Goal: Check status: Check status

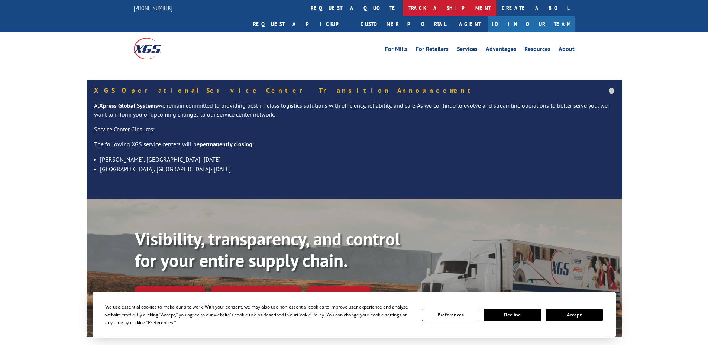
click at [403, 7] on link "track a shipment" at bounding box center [449, 8] width 93 height 16
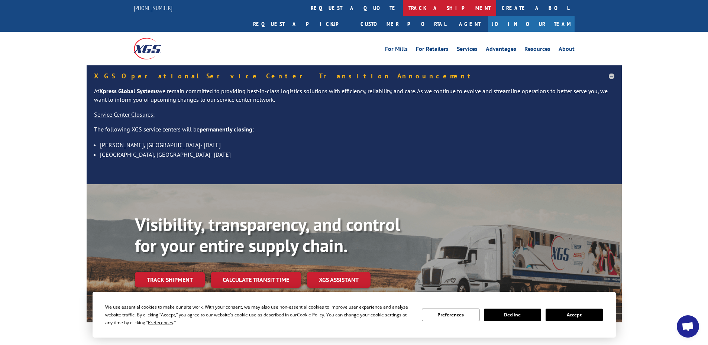
click at [403, 6] on link "track a shipment" at bounding box center [449, 8] width 93 height 16
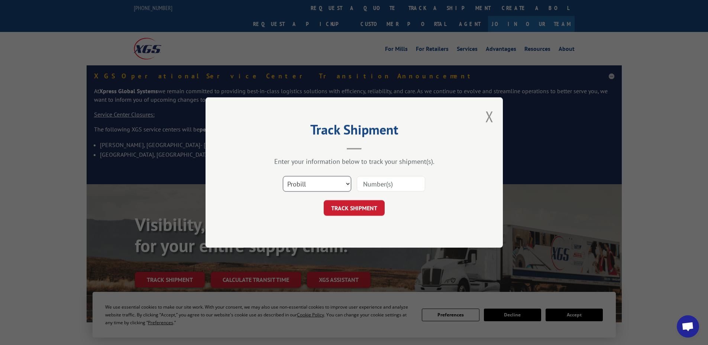
click at [307, 186] on select "Select category... Probill BOL PO" at bounding box center [317, 184] width 68 height 16
select select "bol"
click at [283, 176] on select "Select category... Probill BOL PO" at bounding box center [317, 184] width 68 height 16
click at [376, 183] on input at bounding box center [391, 184] width 68 height 16
type input "5999470"
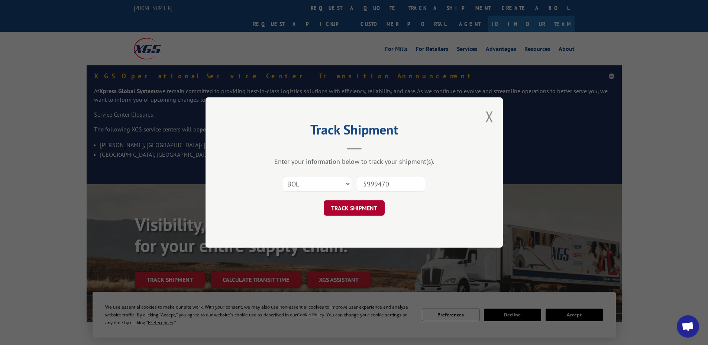
click at [356, 204] on button "TRACK SHIPMENT" at bounding box center [354, 208] width 61 height 16
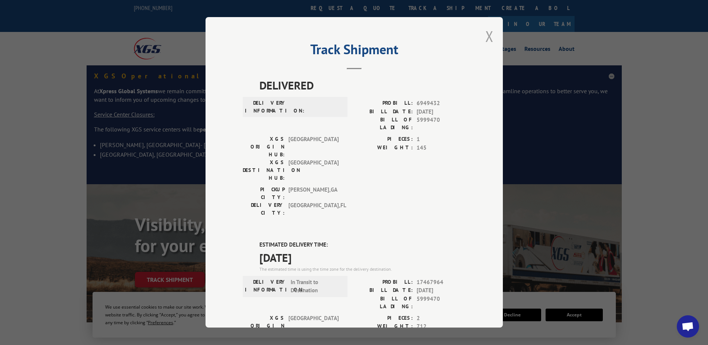
click at [486, 36] on button "Close modal" at bounding box center [489, 36] width 8 height 20
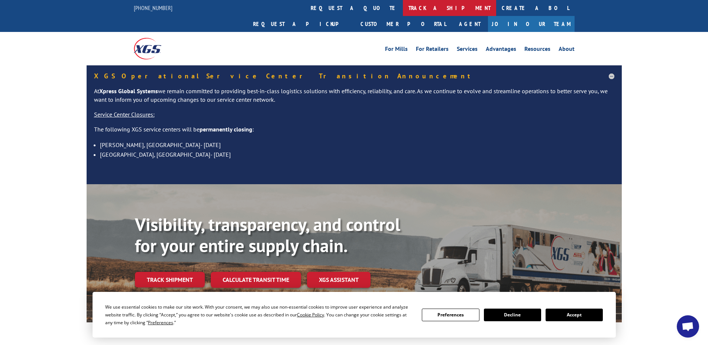
click at [403, 6] on link "track a shipment" at bounding box center [449, 8] width 93 height 16
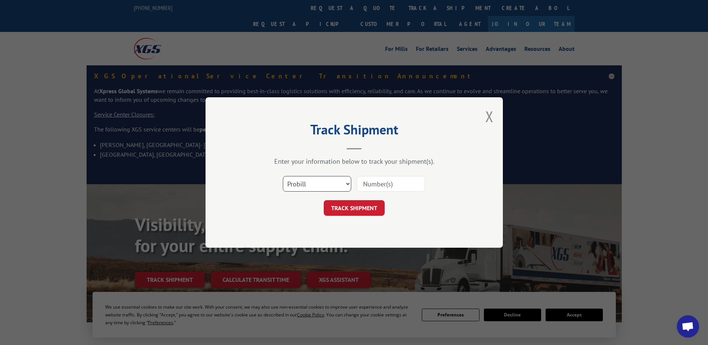
drag, startPoint x: 317, startPoint y: 184, endPoint x: 314, endPoint y: 187, distance: 4.5
click at [317, 184] on select "Select category... Probill BOL PO" at bounding box center [317, 184] width 68 height 16
select select "bol"
click at [283, 176] on select "Select category... Probill BOL PO" at bounding box center [317, 184] width 68 height 16
click at [391, 185] on input at bounding box center [391, 184] width 68 height 16
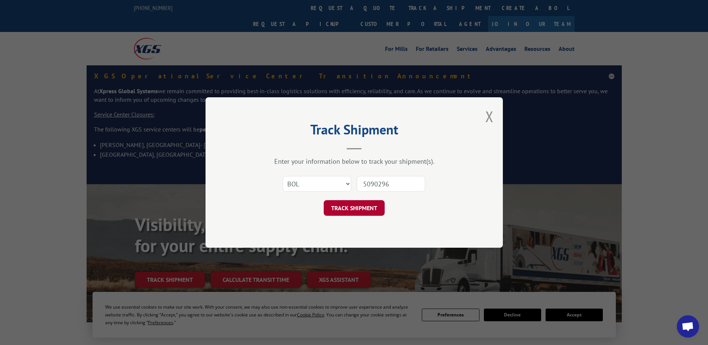
type input "5090296"
click at [366, 210] on button "TRACK SHIPMENT" at bounding box center [354, 208] width 61 height 16
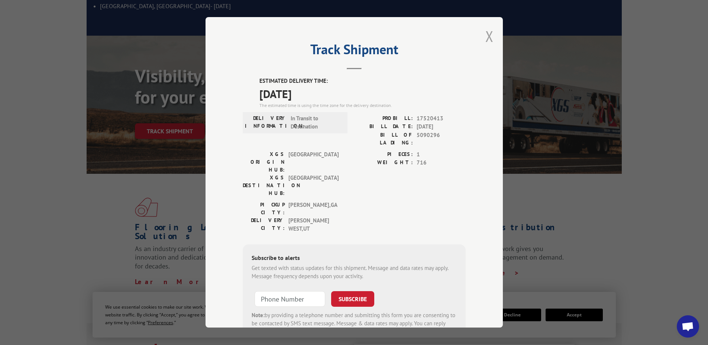
click at [486, 35] on button "Close modal" at bounding box center [489, 36] width 8 height 20
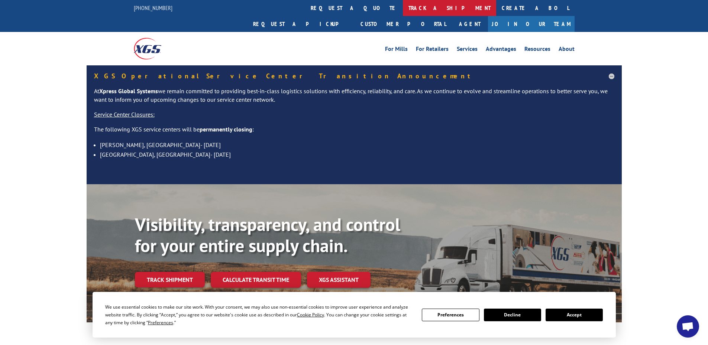
click at [403, 6] on link "track a shipment" at bounding box center [449, 8] width 93 height 16
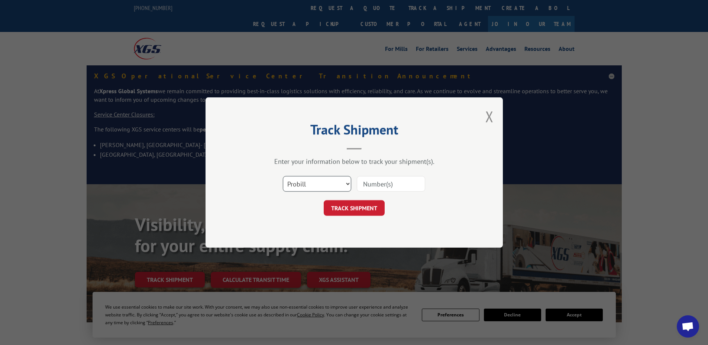
drag, startPoint x: 296, startPoint y: 185, endPoint x: 296, endPoint y: 191, distance: 5.9
click at [296, 185] on select "Select category... Probill BOL PO" at bounding box center [317, 184] width 68 height 16
select select "bol"
click at [283, 176] on select "Select category... Probill BOL PO" at bounding box center [317, 184] width 68 height 16
click at [392, 184] on input at bounding box center [391, 184] width 68 height 16
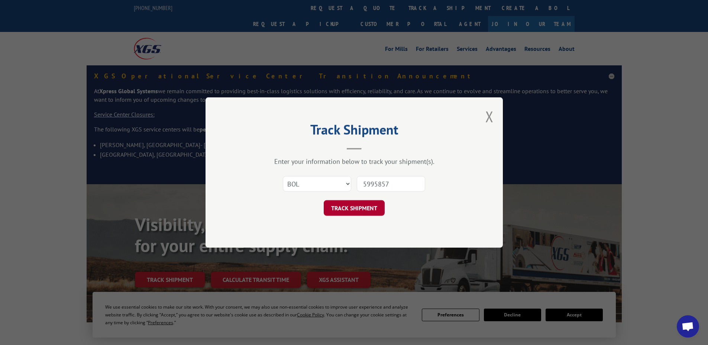
type input "5995857"
click at [364, 210] on button "TRACK SHIPMENT" at bounding box center [354, 208] width 61 height 16
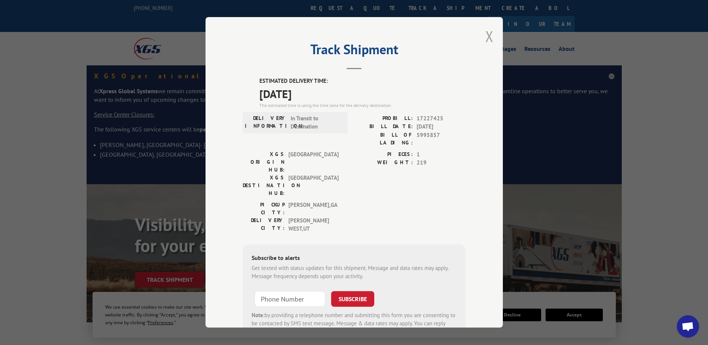
click at [487, 35] on button "Close modal" at bounding box center [489, 36] width 8 height 20
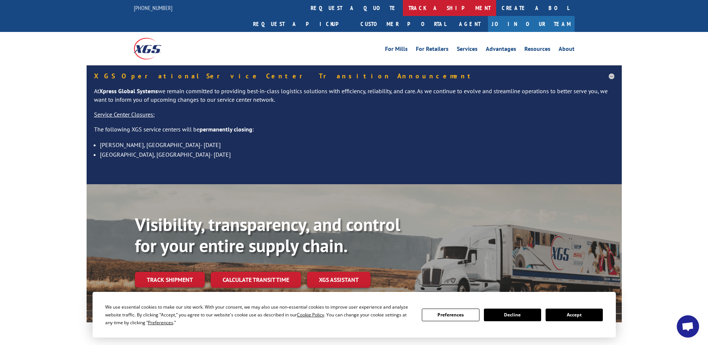
click at [403, 4] on link "track a shipment" at bounding box center [449, 8] width 93 height 16
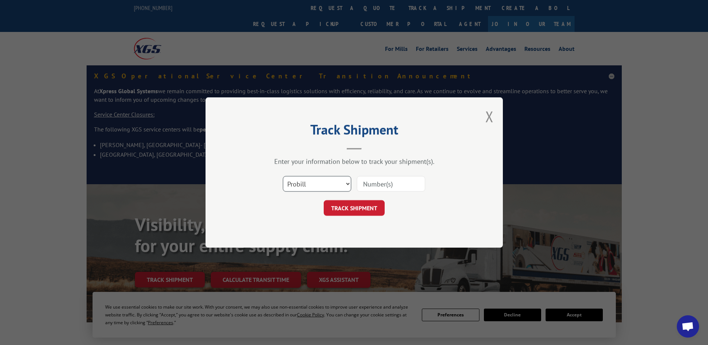
drag, startPoint x: 304, startPoint y: 184, endPoint x: 303, endPoint y: 191, distance: 7.3
click at [304, 185] on select "Select category... Probill BOL PO" at bounding box center [317, 184] width 68 height 16
select select "bol"
click at [283, 176] on select "Select category... Probill BOL PO" at bounding box center [317, 184] width 68 height 16
click at [386, 180] on input at bounding box center [391, 184] width 68 height 16
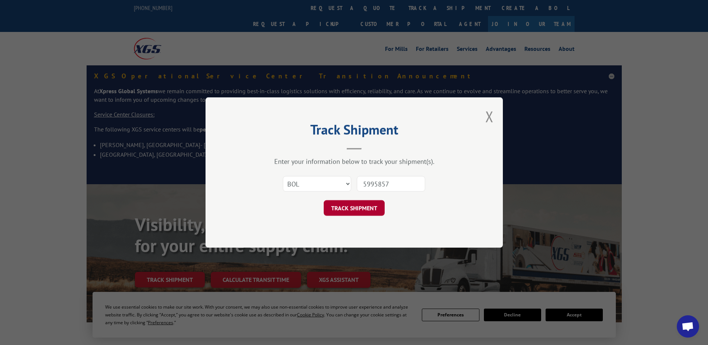
type input "5995857"
click at [361, 211] on button "TRACK SHIPMENT" at bounding box center [354, 208] width 61 height 16
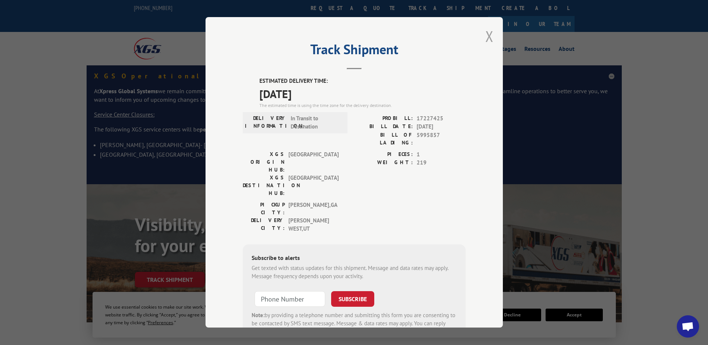
click at [485, 39] on button "Close modal" at bounding box center [489, 36] width 8 height 20
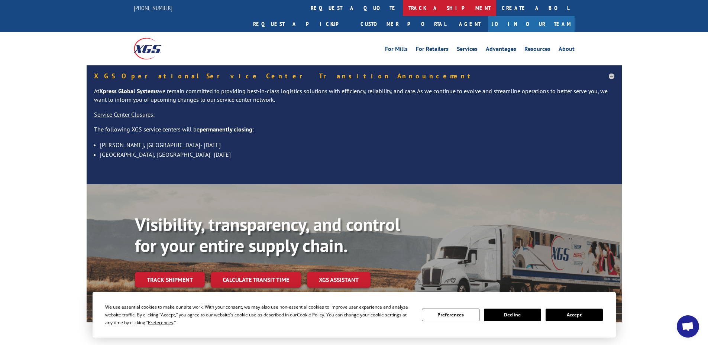
click at [403, 8] on link "track a shipment" at bounding box center [449, 8] width 93 height 16
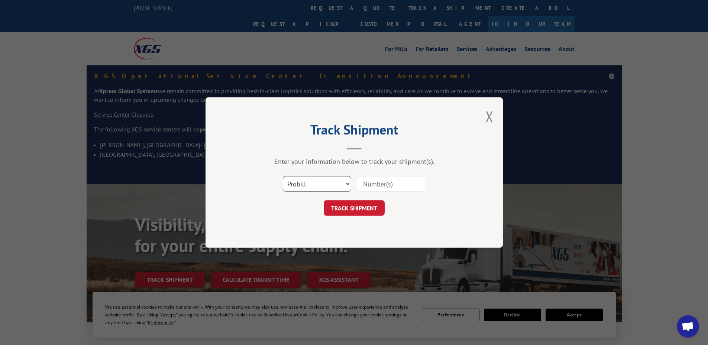
click at [296, 183] on select "Select category... Probill BOL PO" at bounding box center [317, 184] width 68 height 16
select select "bol"
click at [283, 176] on select "Select category... Probill BOL PO" at bounding box center [317, 184] width 68 height 16
click at [385, 181] on input at bounding box center [391, 184] width 68 height 16
type input "5999470"
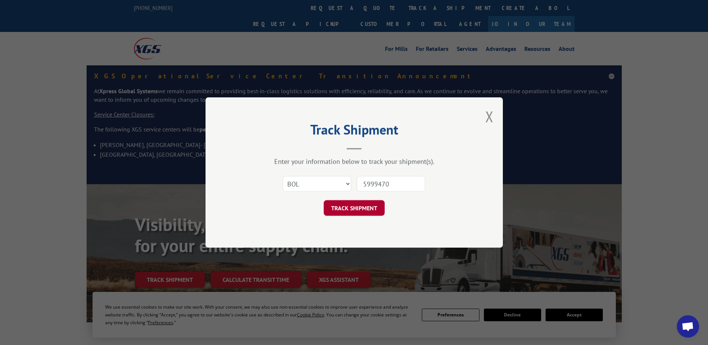
click at [358, 209] on button "TRACK SHIPMENT" at bounding box center [354, 208] width 61 height 16
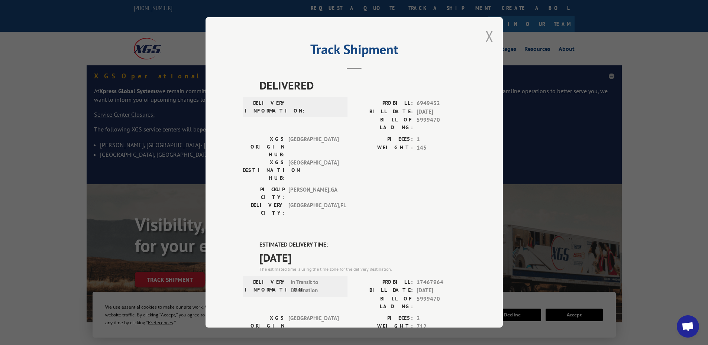
click at [485, 36] on button "Close modal" at bounding box center [489, 36] width 8 height 20
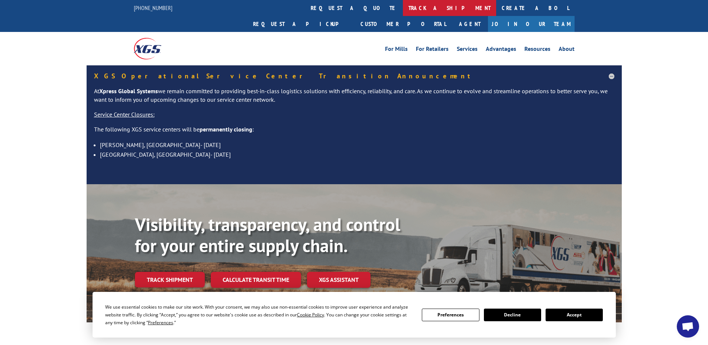
click at [403, 5] on link "track a shipment" at bounding box center [449, 8] width 93 height 16
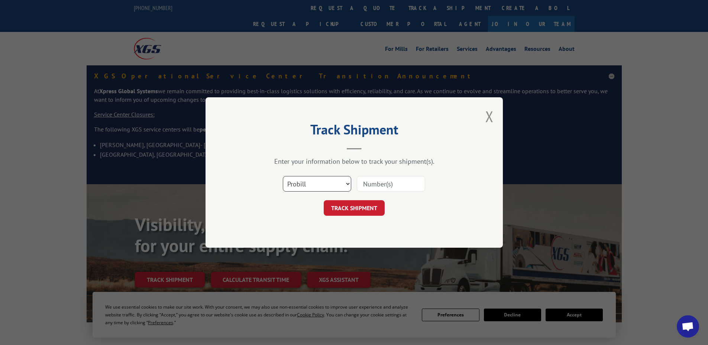
click at [305, 189] on select "Select category... Probill BOL PO" at bounding box center [317, 184] width 68 height 16
select select "bol"
click at [283, 176] on select "Select category... Probill BOL PO" at bounding box center [317, 184] width 68 height 16
click at [381, 183] on input at bounding box center [391, 184] width 68 height 16
type input "5140815"
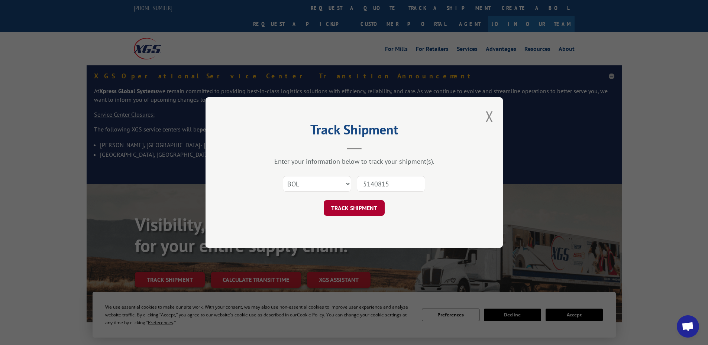
click at [350, 206] on button "TRACK SHIPMENT" at bounding box center [354, 208] width 61 height 16
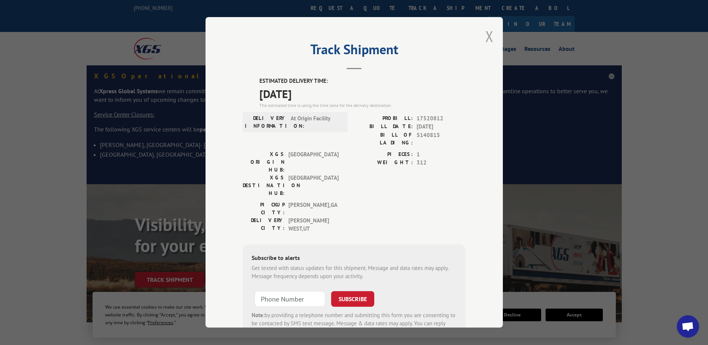
click at [485, 34] on button "Close modal" at bounding box center [489, 36] width 8 height 20
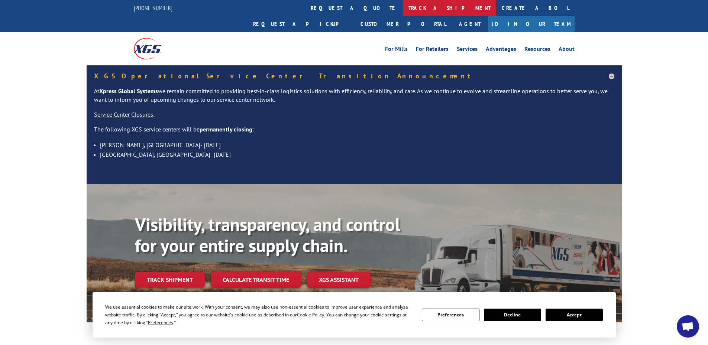
click at [403, 4] on link "track a shipment" at bounding box center [449, 8] width 93 height 16
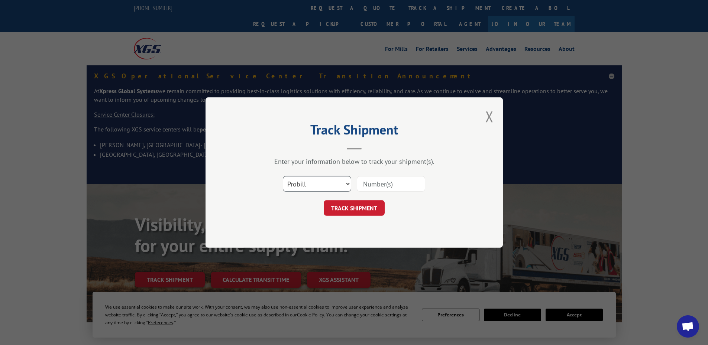
drag, startPoint x: 304, startPoint y: 183, endPoint x: 307, endPoint y: 190, distance: 7.5
click at [304, 184] on select "Select category... Probill BOL PO" at bounding box center [317, 184] width 68 height 16
select select "po"
click at [283, 176] on select "Select category... Probill BOL PO" at bounding box center [317, 184] width 68 height 16
click at [372, 185] on input at bounding box center [391, 184] width 68 height 16
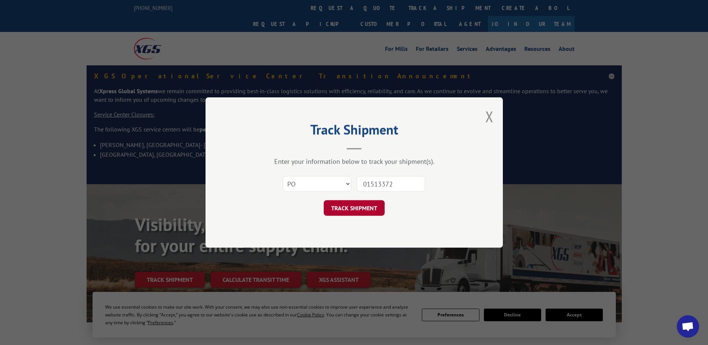
type input "01513372"
click at [353, 210] on button "TRACK SHIPMENT" at bounding box center [354, 208] width 61 height 16
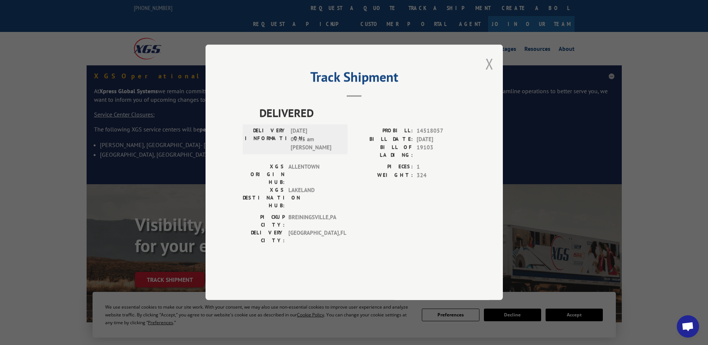
click at [489, 74] on button "Close modal" at bounding box center [489, 64] width 8 height 20
